Goal: Transaction & Acquisition: Register for event/course

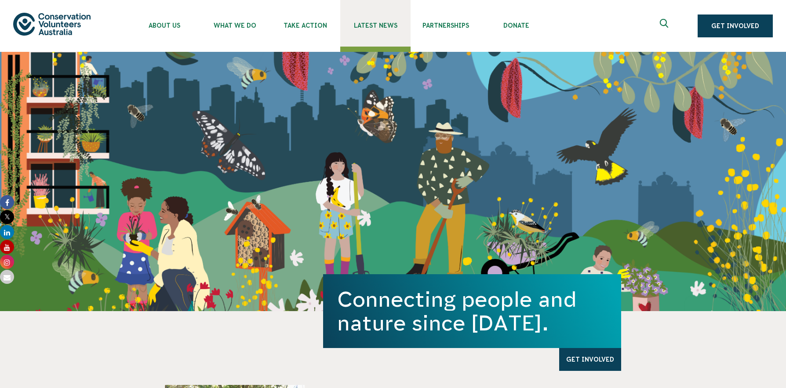
click at [375, 26] on span "Latest News" at bounding box center [375, 25] width 70 height 7
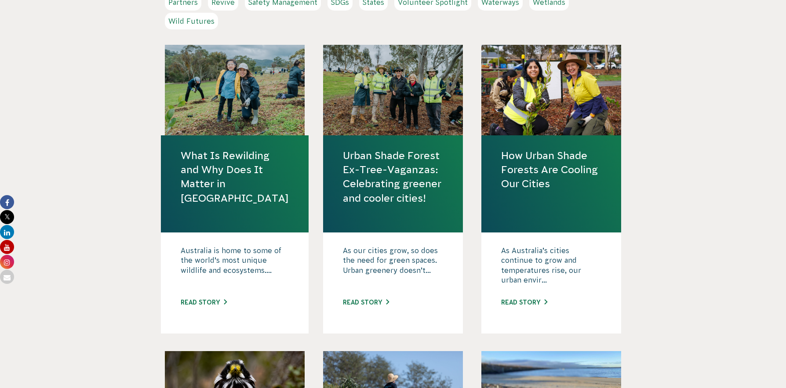
scroll to position [640, 0]
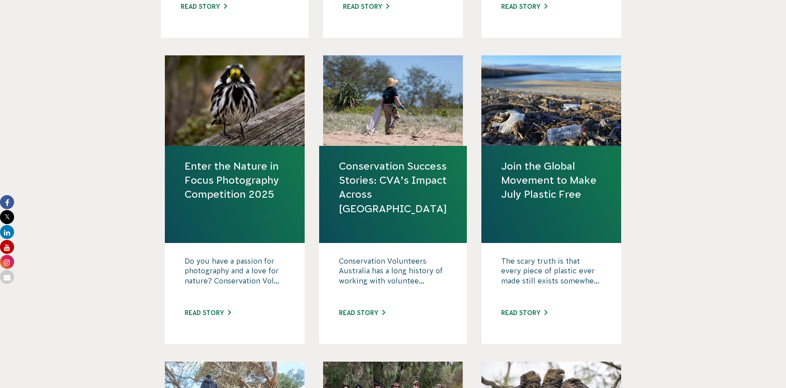
click at [233, 178] on link "Enter the Nature in Focus Photography Competition 2025" at bounding box center [235, 180] width 100 height 43
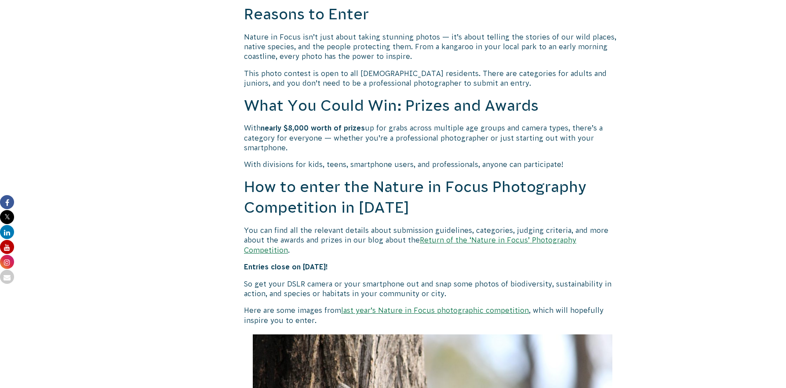
scroll to position [742, 0]
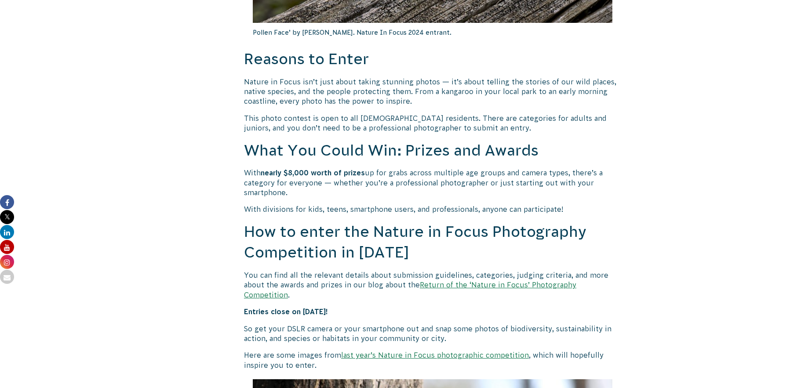
scroll to position [640, 0]
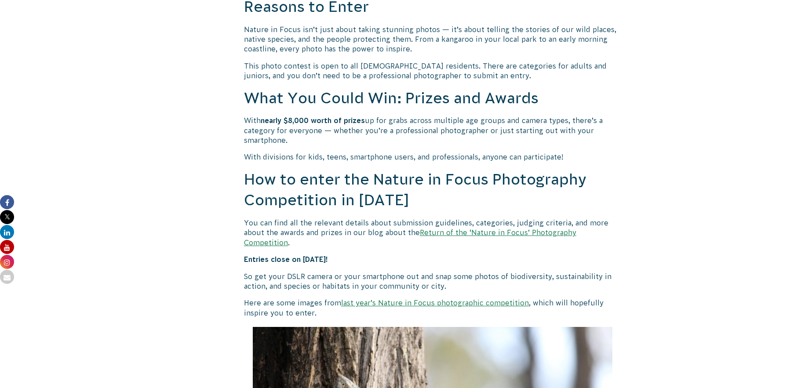
click at [511, 233] on link "Return of the ‘Nature in Focus’ Photography Competition" at bounding box center [410, 238] width 332 height 18
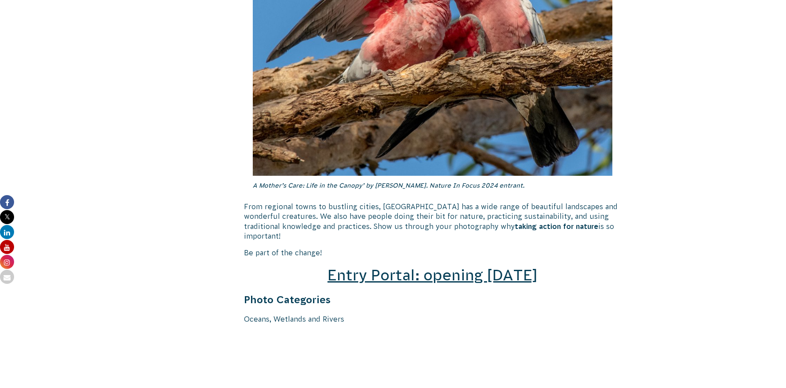
scroll to position [1216, 0]
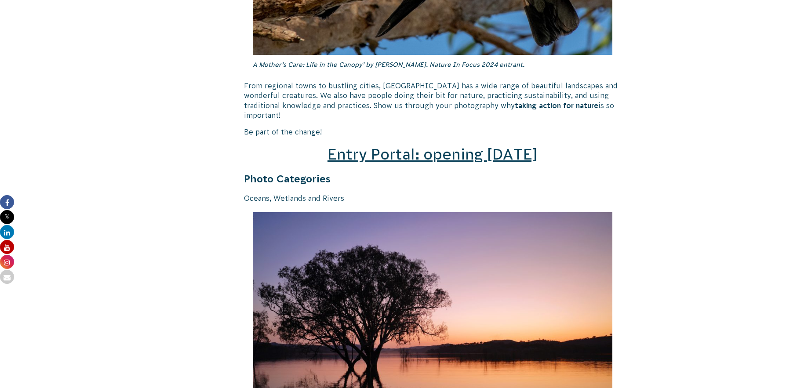
click at [411, 146] on span "Entry Portal: opening July 4" at bounding box center [432, 154] width 210 height 17
